Goal: Task Accomplishment & Management: Complete application form

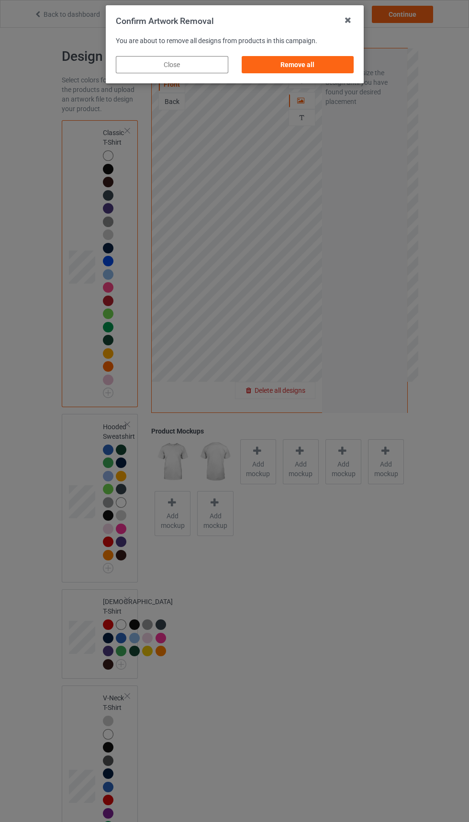
click at [296, 65] on div "Remove all" at bounding box center [297, 64] width 113 height 17
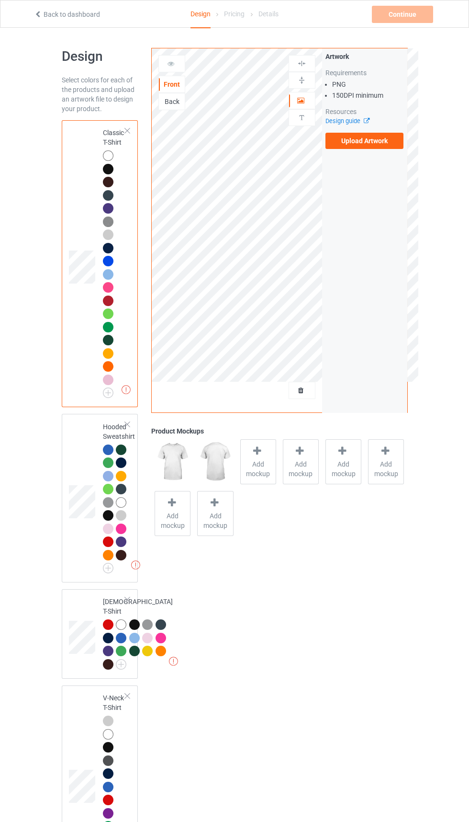
click at [384, 148] on label "Upload Artwork" at bounding box center [365, 141] width 79 height 16
click at [0, 0] on input "Upload Artwork" at bounding box center [0, 0] width 0 height 0
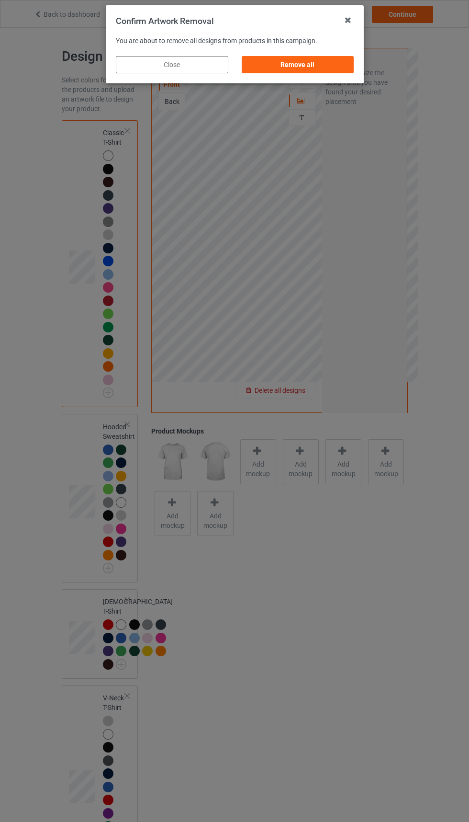
click at [309, 68] on div "Remove all" at bounding box center [297, 64] width 113 height 17
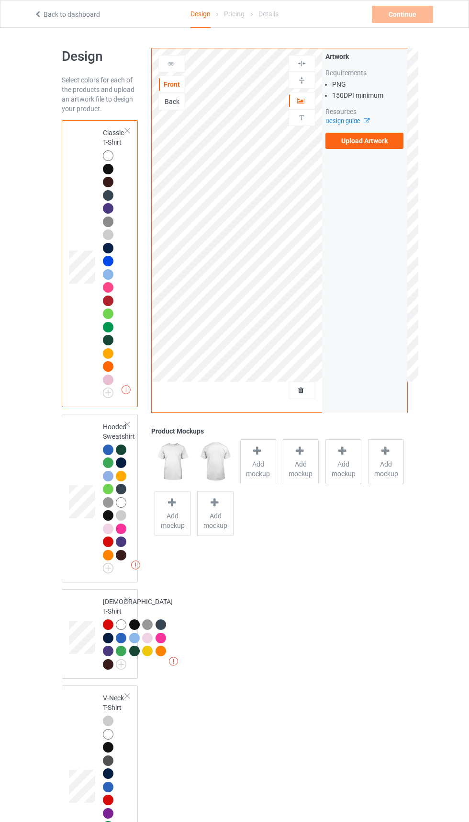
click at [353, 145] on label "Upload Artwork" at bounding box center [365, 141] width 79 height 16
click at [0, 0] on input "Upload Artwork" at bounding box center [0, 0] width 0 height 0
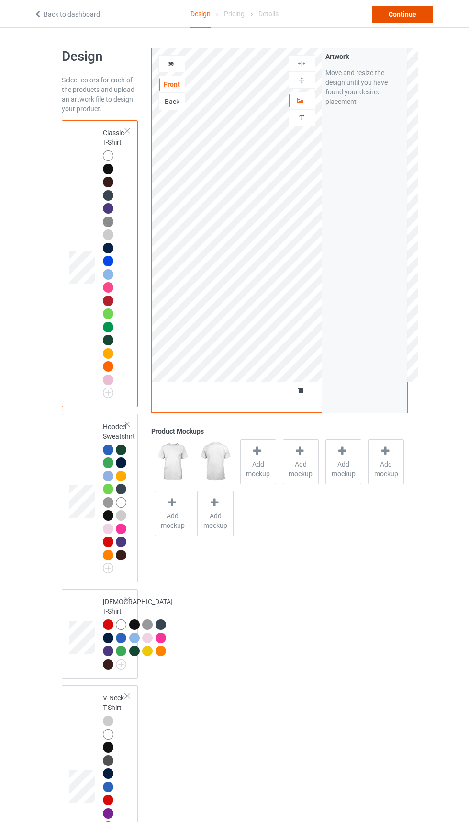
click at [393, 21] on div "Continue" at bounding box center [402, 14] width 61 height 17
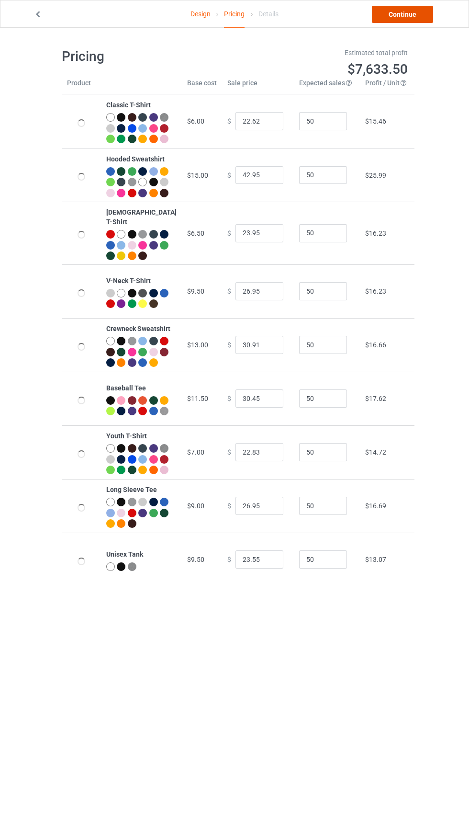
click at [409, 7] on link "Continue" at bounding box center [402, 14] width 61 height 17
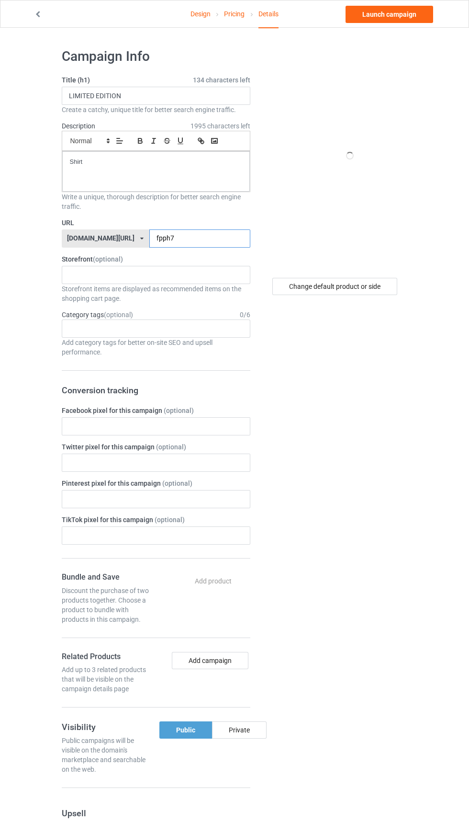
click at [192, 239] on input "fpph7" at bounding box center [199, 238] width 101 height 18
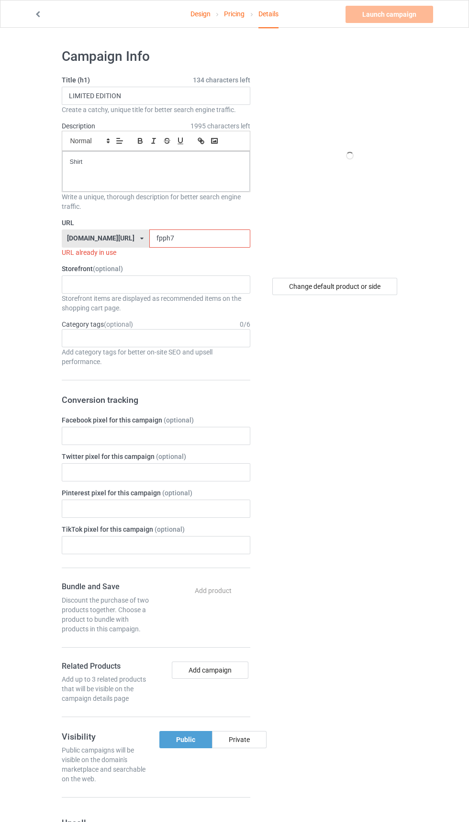
click at [195, 239] on input "fpph7" at bounding box center [199, 238] width 101 height 18
click at [179, 239] on input "fpph7" at bounding box center [199, 238] width 101 height 18
type input "f"
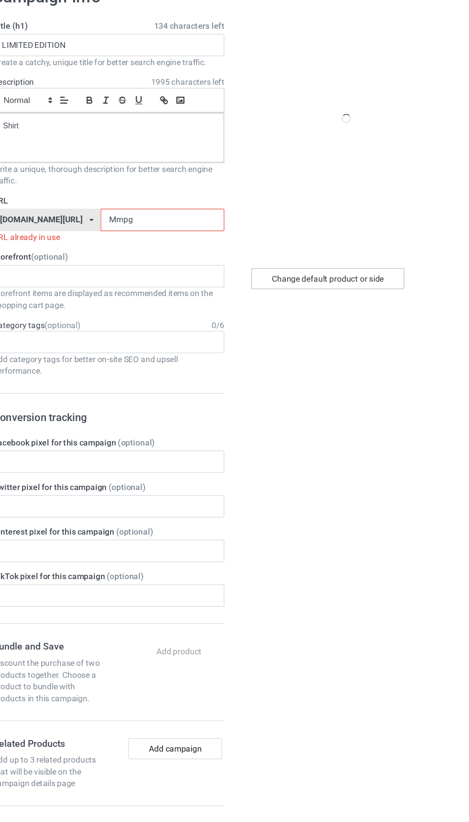
click at [369, 282] on div "Change default product or side" at bounding box center [335, 286] width 125 height 17
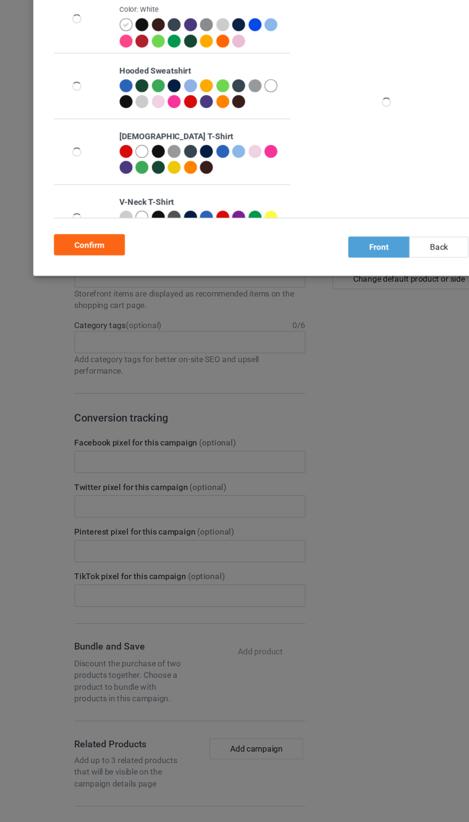
click at [108, 77] on div at bounding box center [104, 79] width 11 height 11
click at [113, 76] on div at bounding box center [117, 79] width 11 height 11
click at [371, 260] on div "back" at bounding box center [359, 260] width 48 height 17
click at [315, 261] on div "front" at bounding box center [310, 260] width 50 height 17
click at [67, 255] on div "Confirm" at bounding box center [74, 258] width 58 height 17
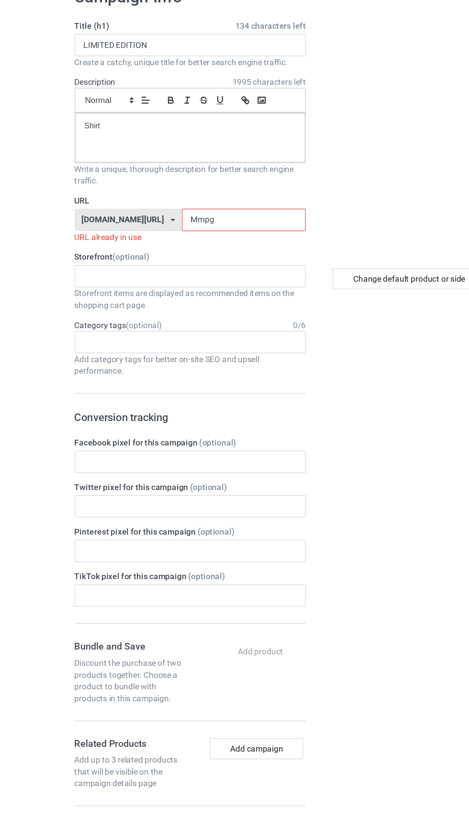
click at [172, 238] on input "Mmpg" at bounding box center [199, 238] width 101 height 18
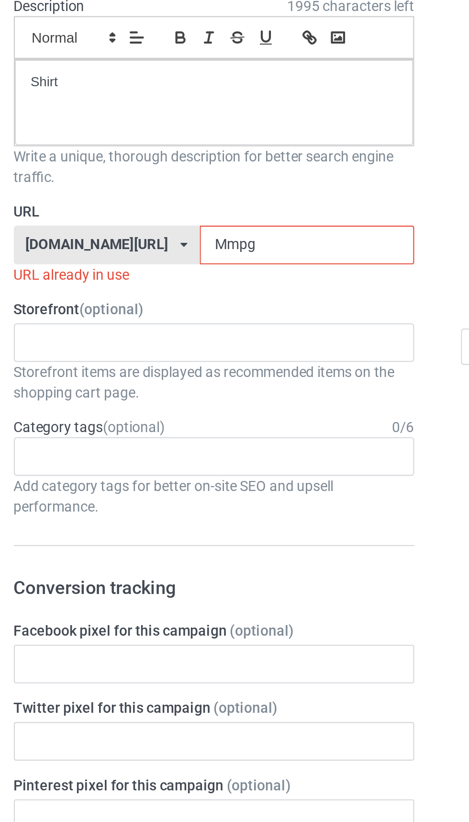
type input "Mmpg1"
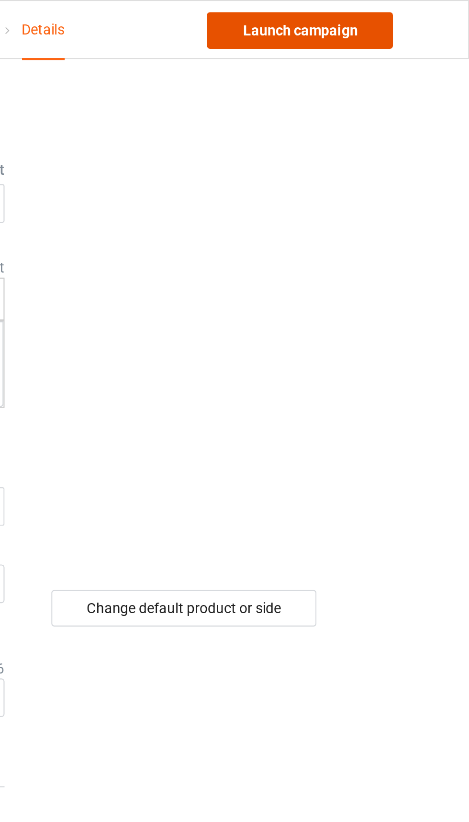
click at [408, 19] on link "Launch campaign" at bounding box center [390, 14] width 88 height 17
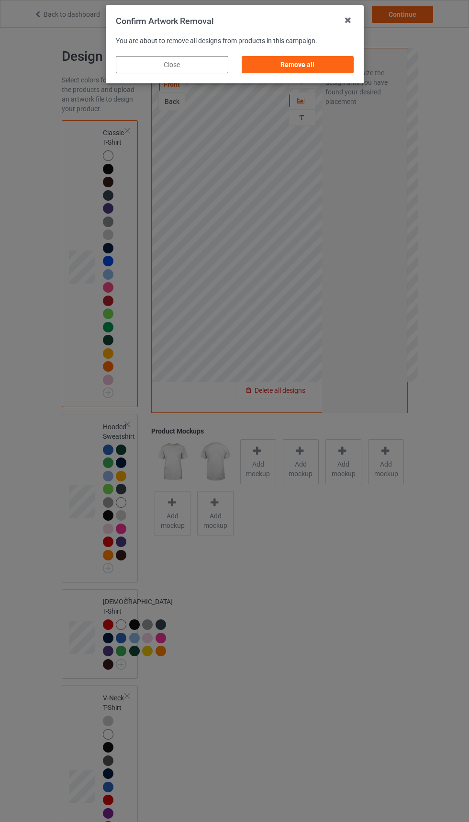
click at [306, 64] on div "Remove all" at bounding box center [297, 64] width 113 height 17
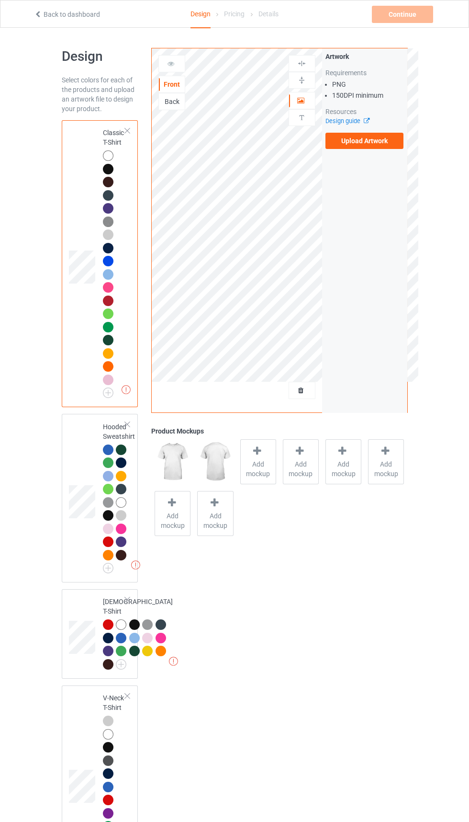
click at [387, 146] on label "Upload Artwork" at bounding box center [365, 141] width 79 height 16
click at [0, 0] on input "Upload Artwork" at bounding box center [0, 0] width 0 height 0
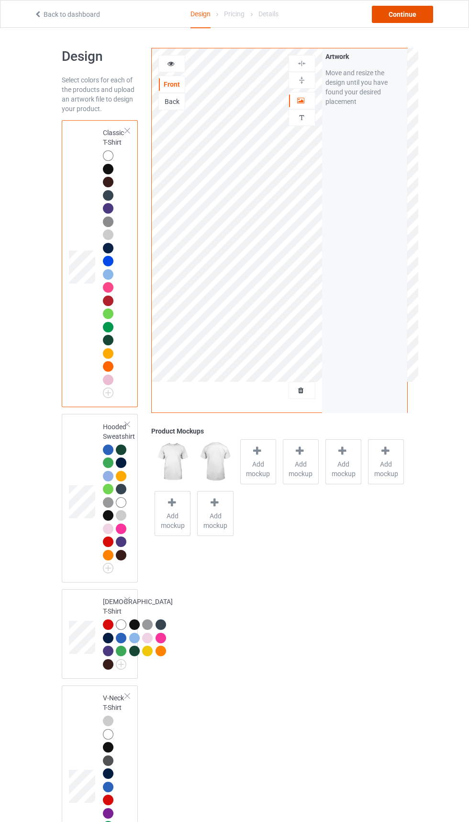
click at [391, 17] on div "Continue" at bounding box center [402, 14] width 61 height 17
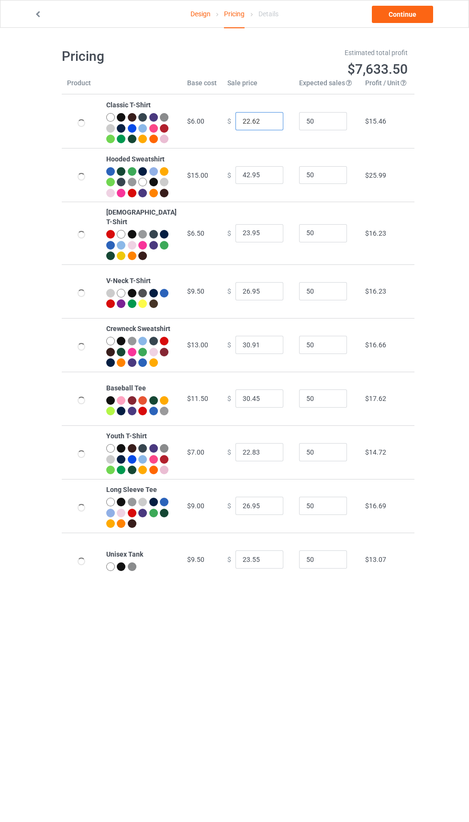
click at [237, 126] on input "22.62" at bounding box center [260, 121] width 48 height 18
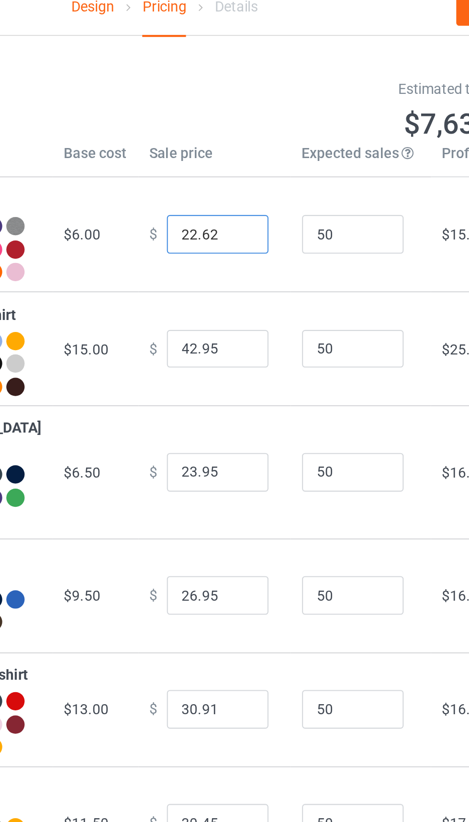
click at [249, 125] on input "22.62" at bounding box center [260, 121] width 48 height 18
click at [240, 124] on input "22.62" at bounding box center [260, 121] width 48 height 18
click at [239, 125] on input "22.62" at bounding box center [260, 121] width 48 height 18
click at [243, 125] on input "22.62" at bounding box center [260, 121] width 48 height 18
type input "22.82"
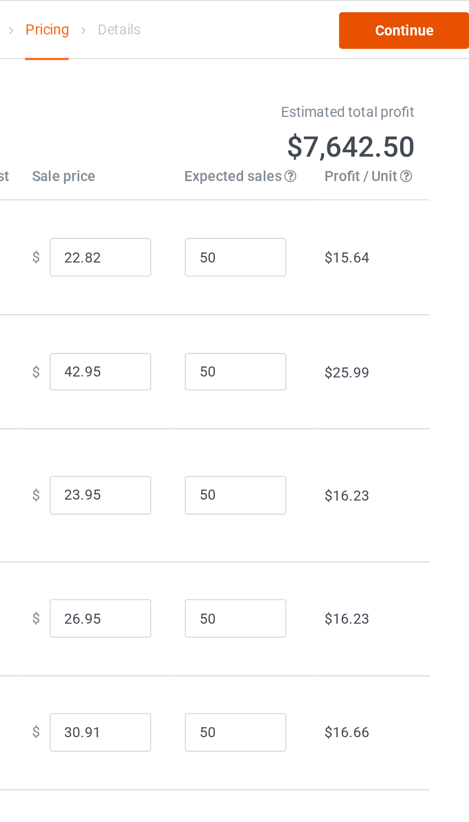
click at [408, 13] on link "Continue" at bounding box center [402, 14] width 61 height 17
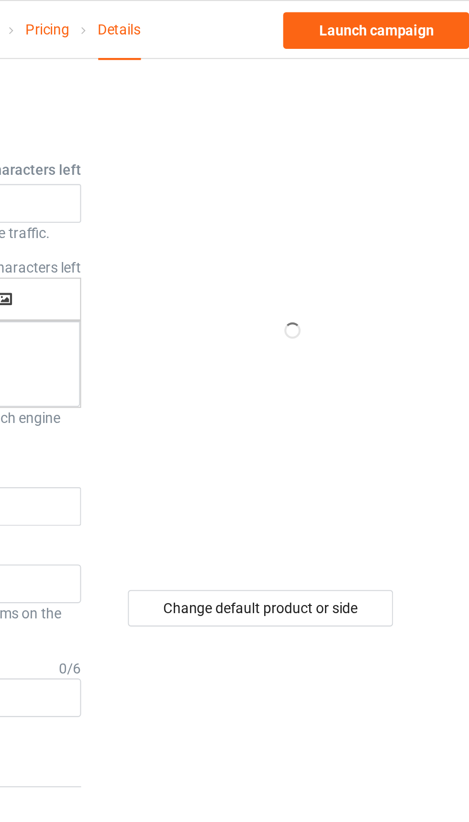
click at [417, 284] on div "Design Pricing Details Launch campaign Campaign Info Title (h1) 134 characters …" at bounding box center [234, 582] width 469 height 1108
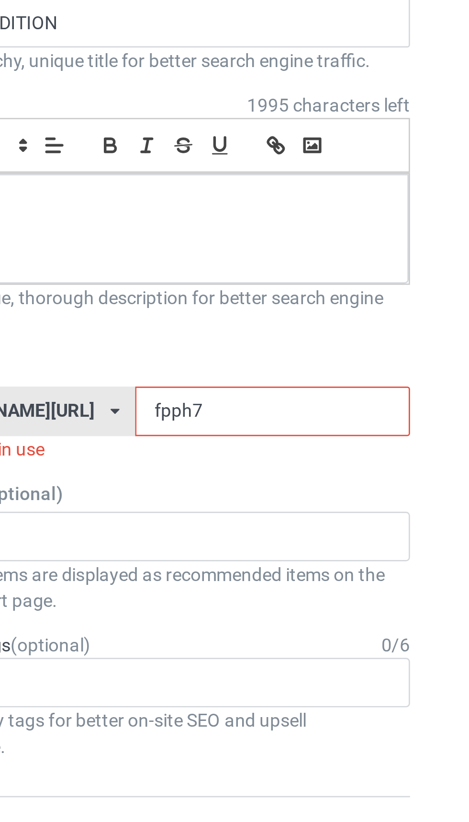
click at [156, 227] on label "URL" at bounding box center [156, 223] width 189 height 10
click at [182, 236] on input "fpph7" at bounding box center [199, 238] width 101 height 18
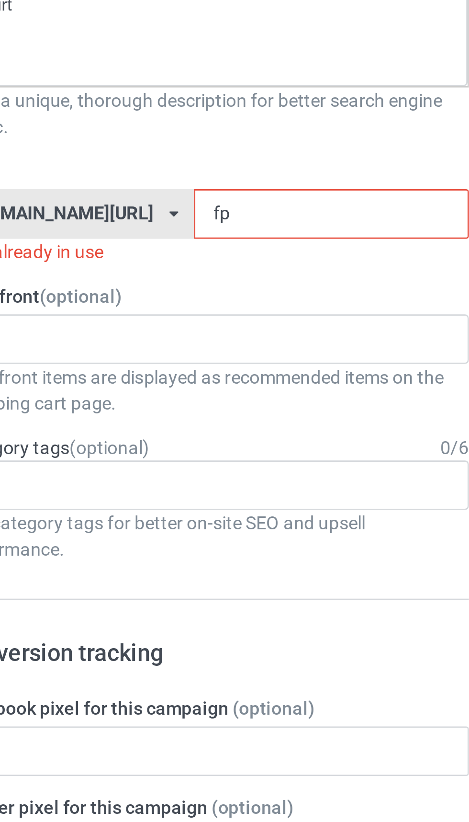
type input "f"
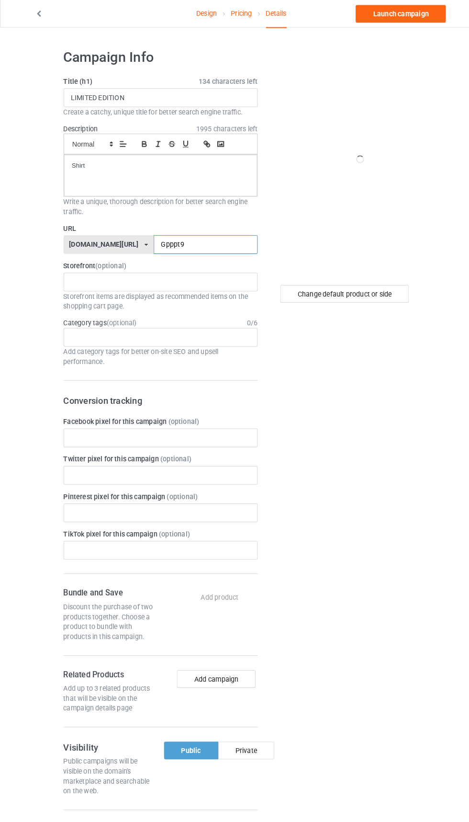
type input "Gpppt9"
click at [374, 290] on div "Change default product or side" at bounding box center [335, 286] width 125 height 17
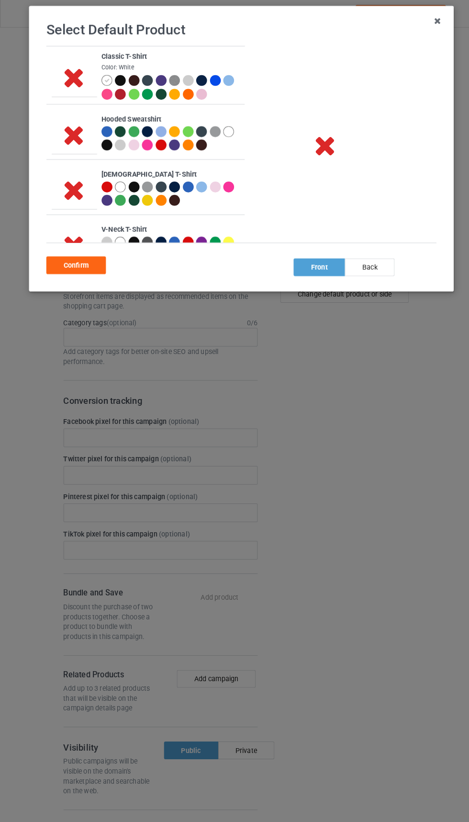
click at [114, 81] on div at bounding box center [117, 79] width 11 height 11
click at [368, 268] on div "back" at bounding box center [359, 260] width 48 height 17
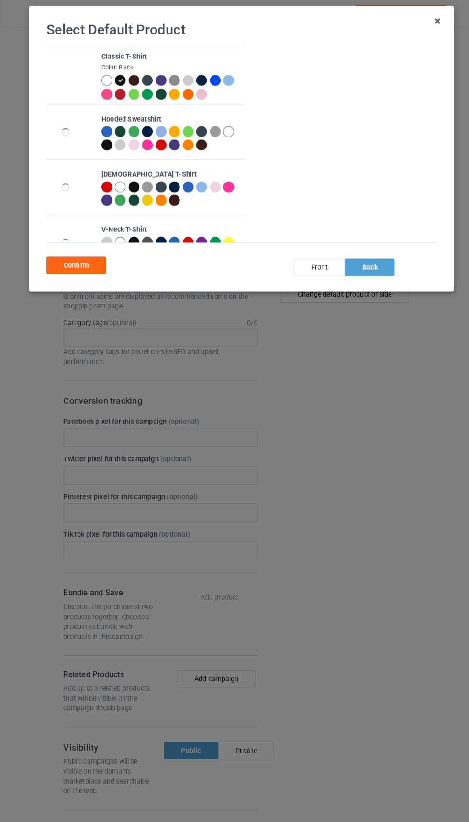
click at [296, 261] on div "front" at bounding box center [310, 260] width 50 height 17
click at [103, 236] on div at bounding box center [104, 236] width 11 height 11
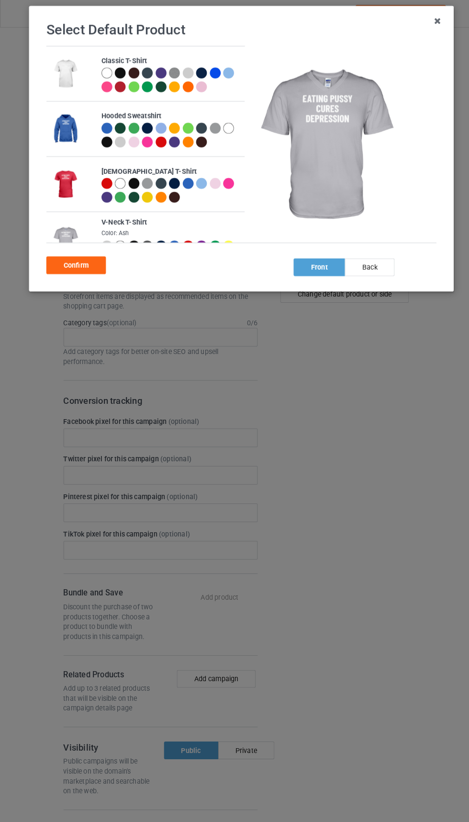
click at [115, 82] on div at bounding box center [117, 85] width 11 height 11
click at [120, 56] on div "Classic T-Shirt" at bounding box center [166, 61] width 134 height 10
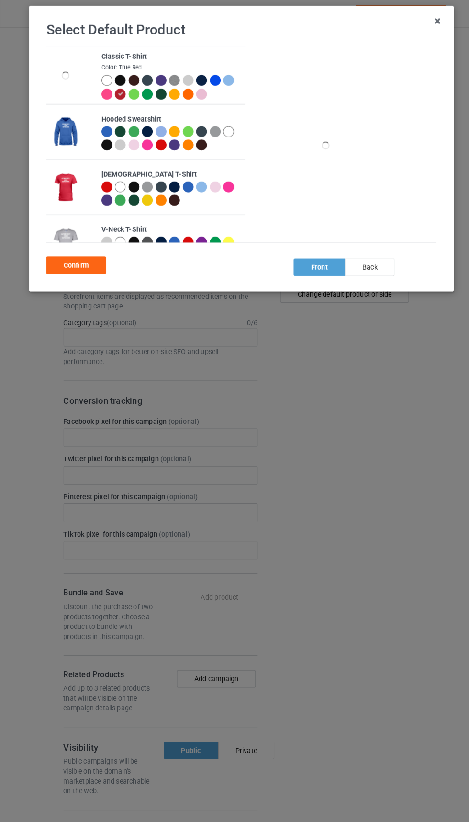
click at [118, 90] on icon at bounding box center [116, 92] width 5 height 5
click at [121, 85] on div at bounding box center [118, 80] width 13 height 13
click at [0, 0] on icon at bounding box center [0, 0] width 0 height 0
click at [82, 258] on div "Confirm" at bounding box center [74, 258] width 58 height 17
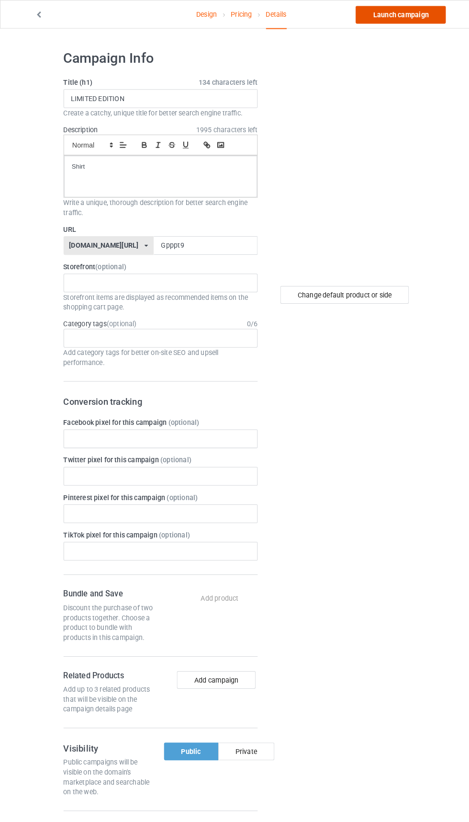
click at [385, 14] on link "Launch campaign" at bounding box center [390, 14] width 88 height 17
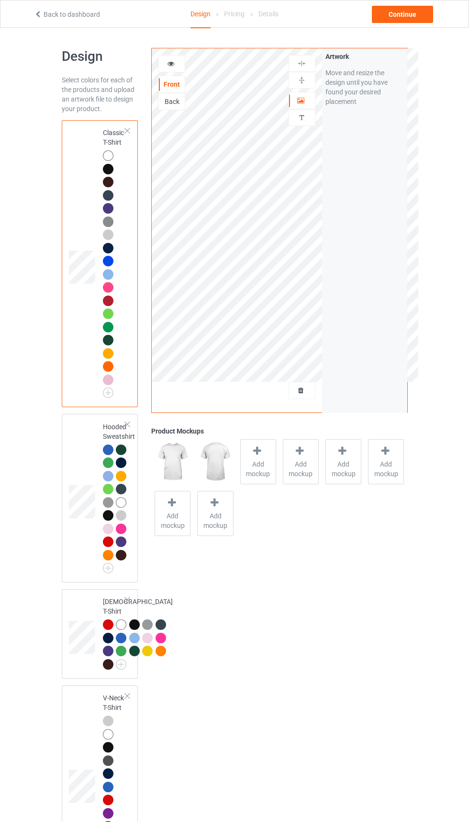
click at [313, 395] on div at bounding box center [302, 391] width 26 height 10
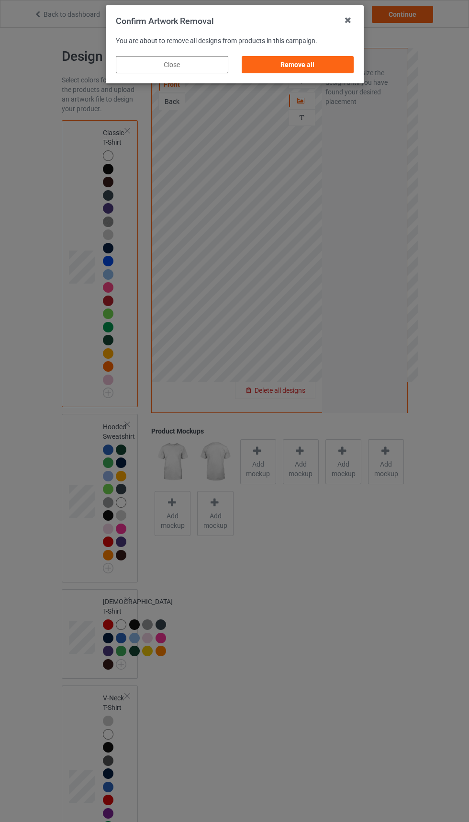
click at [320, 62] on div "Remove all" at bounding box center [297, 64] width 113 height 17
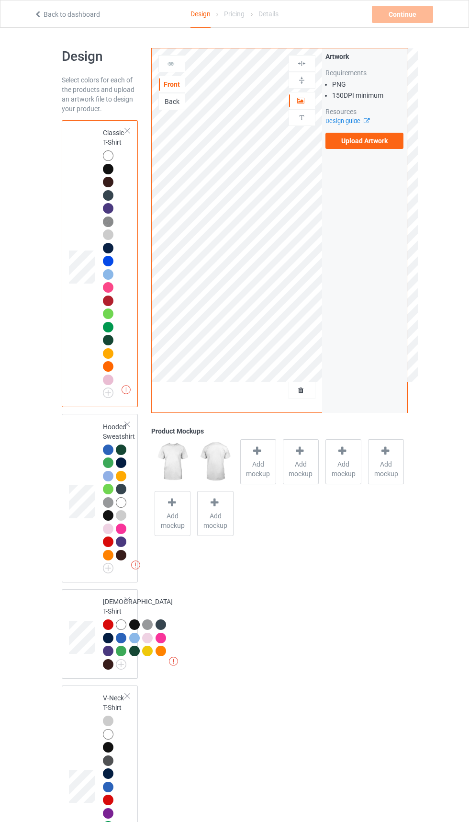
click at [296, 60] on div at bounding box center [302, 63] width 26 height 9
click at [357, 139] on label "Upload Artwork" at bounding box center [365, 141] width 79 height 16
click at [0, 0] on input "Upload Artwork" at bounding box center [0, 0] width 0 height 0
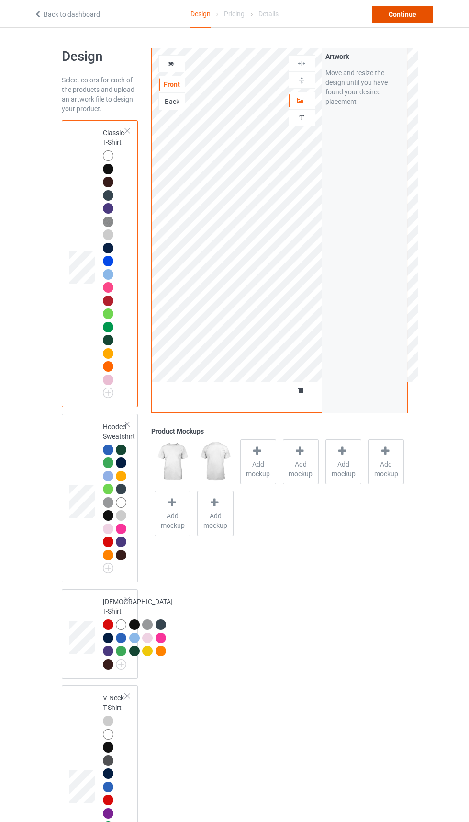
click at [403, 14] on div "Continue" at bounding box center [402, 14] width 61 height 17
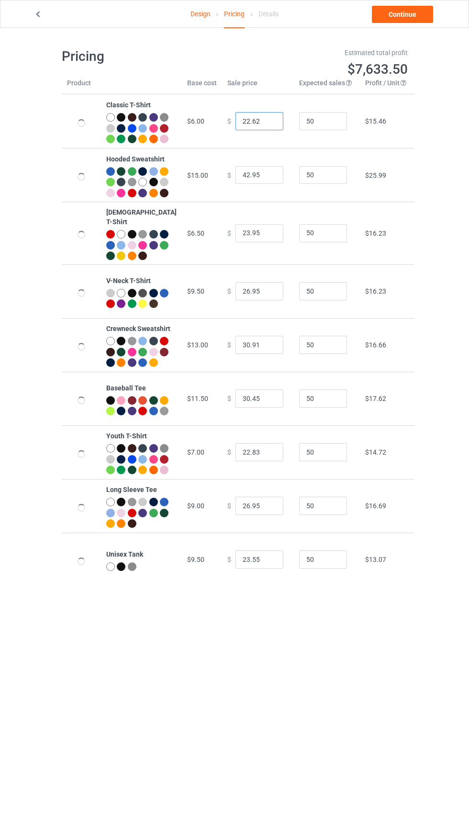
click at [236, 126] on input "22.62" at bounding box center [260, 121] width 48 height 18
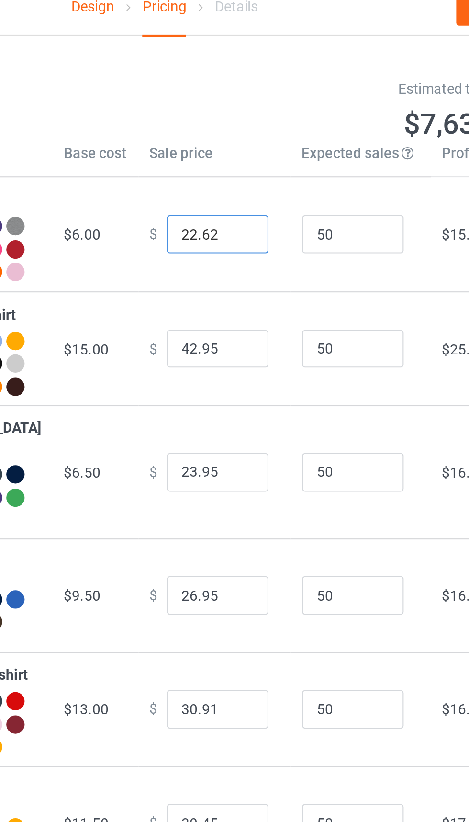
click at [243, 128] on input "22.62" at bounding box center [260, 121] width 48 height 18
type input "22.72"
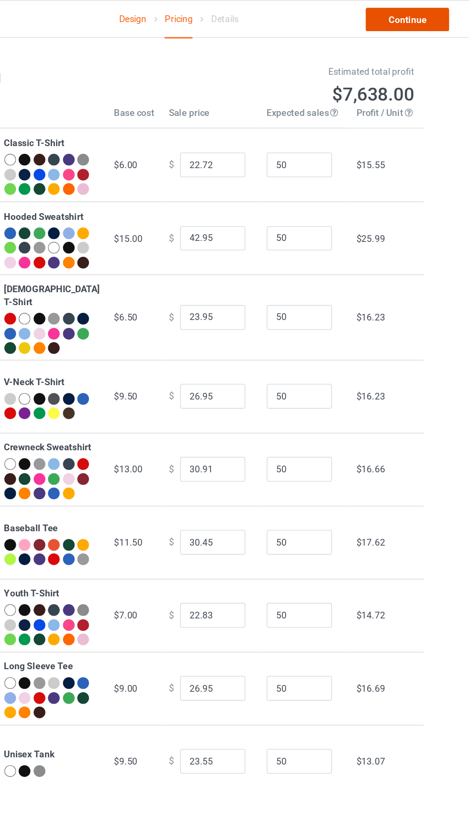
click at [396, 22] on link "Continue" at bounding box center [402, 14] width 61 height 17
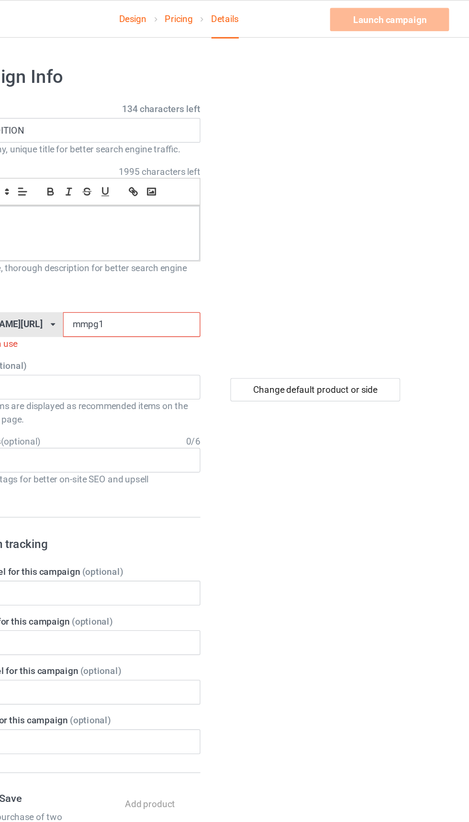
click at [196, 237] on input "mmpg1" at bounding box center [199, 238] width 101 height 18
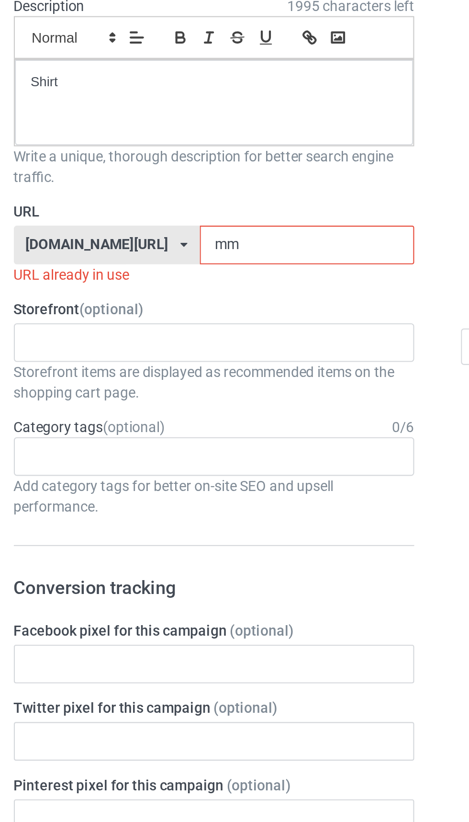
type input "m"
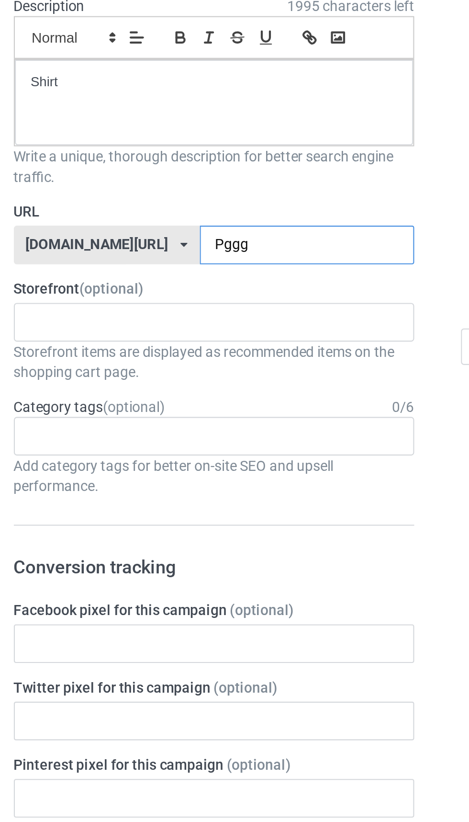
type input "Pgggq"
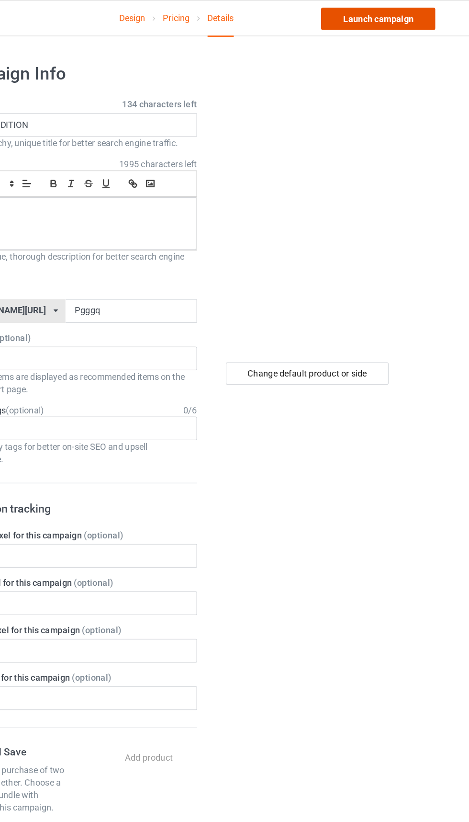
click at [393, 14] on link "Launch campaign" at bounding box center [390, 14] width 88 height 17
